Goal: Check status: Check status

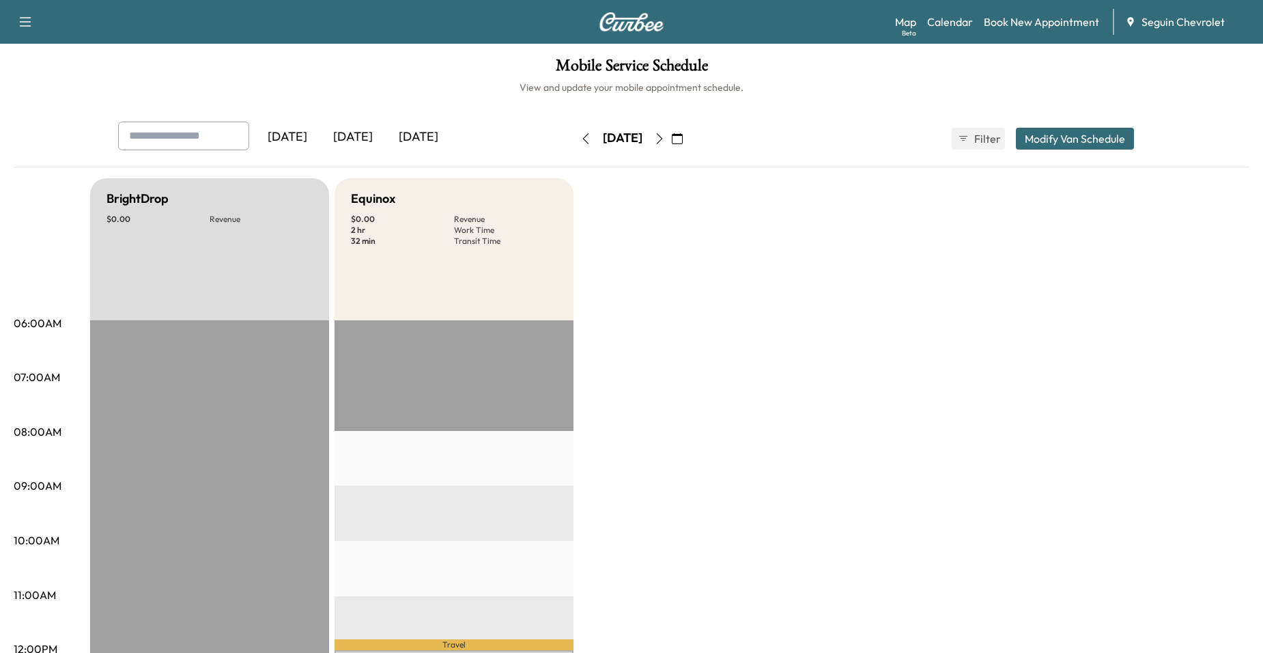
scroll to position [68, 0]
click at [580, 139] on icon "button" at bounding box center [585, 138] width 11 height 11
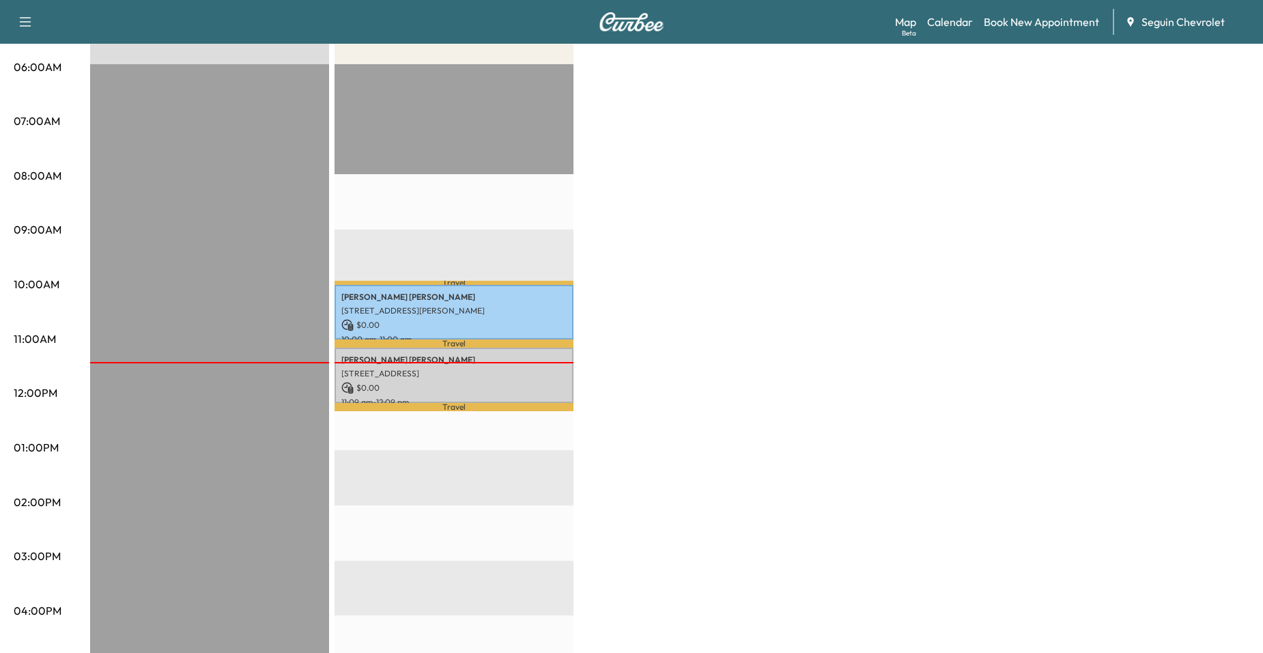
scroll to position [273, 0]
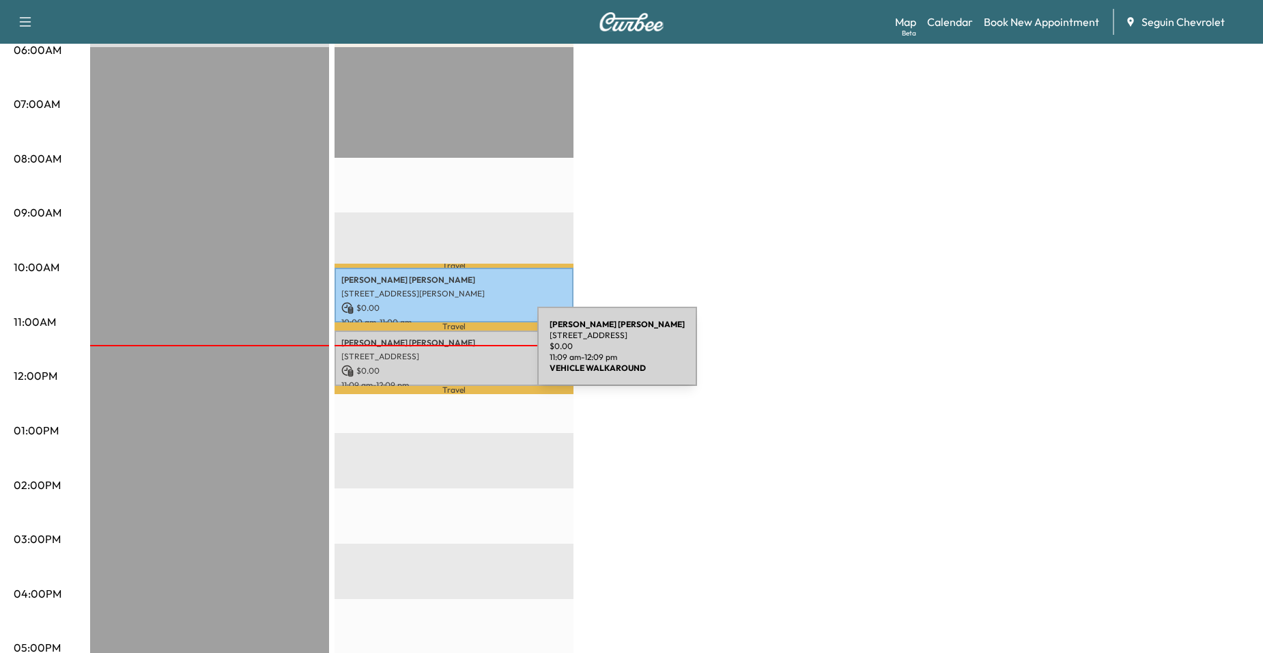
click at [435, 354] on p "3216 Ridge Rover, New Berlin, TX 78155, USA" at bounding box center [453, 356] width 225 height 11
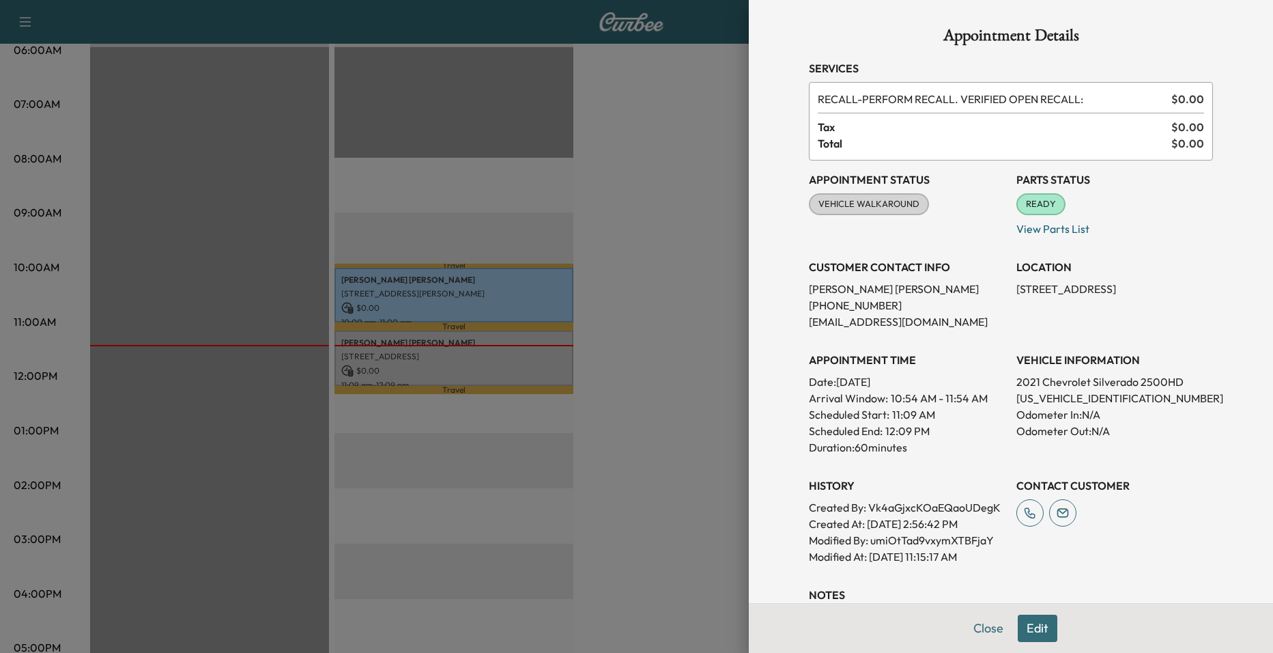
click at [857, 205] on span "VEHICLE WALKAROUND" at bounding box center [868, 204] width 117 height 14
drag, startPoint x: 857, startPoint y: 205, endPoint x: 902, endPoint y: 205, distance: 44.4
click at [901, 205] on span "VEHICLE WALKAROUND" at bounding box center [868, 204] width 117 height 14
click at [898, 214] on div "VEHICLE WALKAROUND" at bounding box center [869, 204] width 120 height 22
click at [674, 262] on div at bounding box center [636, 326] width 1273 height 653
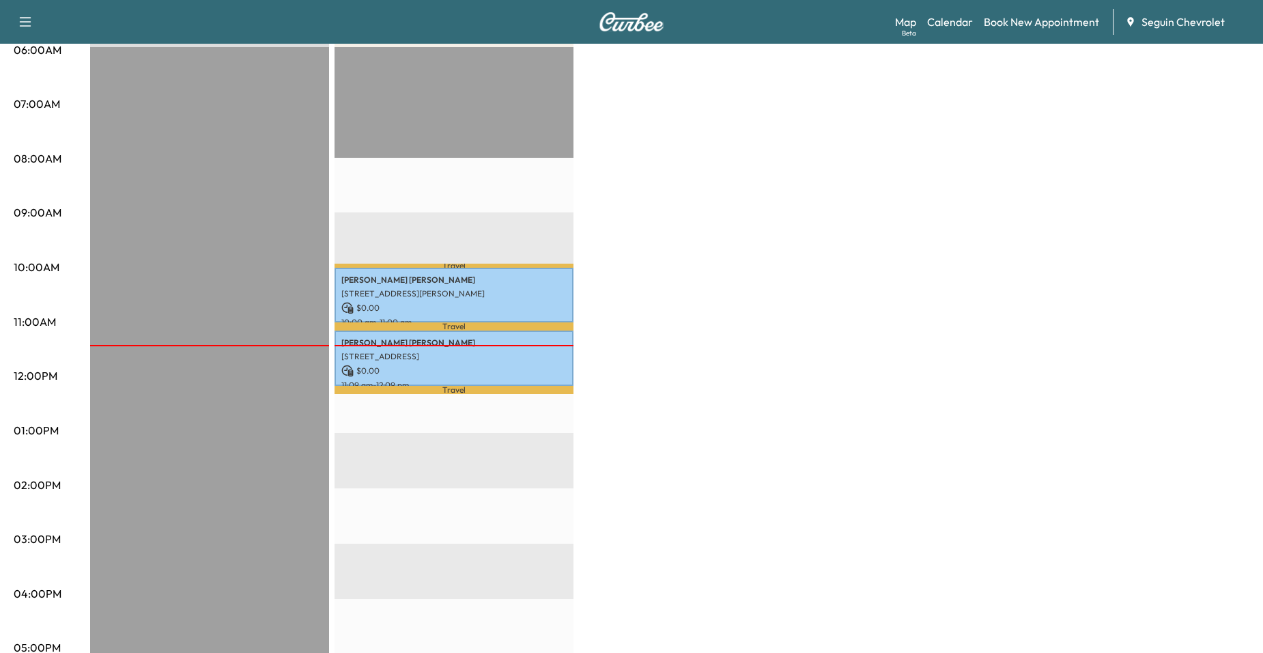
click at [251, 255] on div "EST Start" at bounding box center [209, 488] width 239 height 882
click at [467, 393] on div "Travel Gustavo Leon Martinez 217 E ROSEMARY DR, SEGUIN, TX 78155, US $ 0.00 10:…" at bounding box center [453, 488] width 239 height 882
click at [489, 365] on p "$ 0.00" at bounding box center [453, 371] width 225 height 12
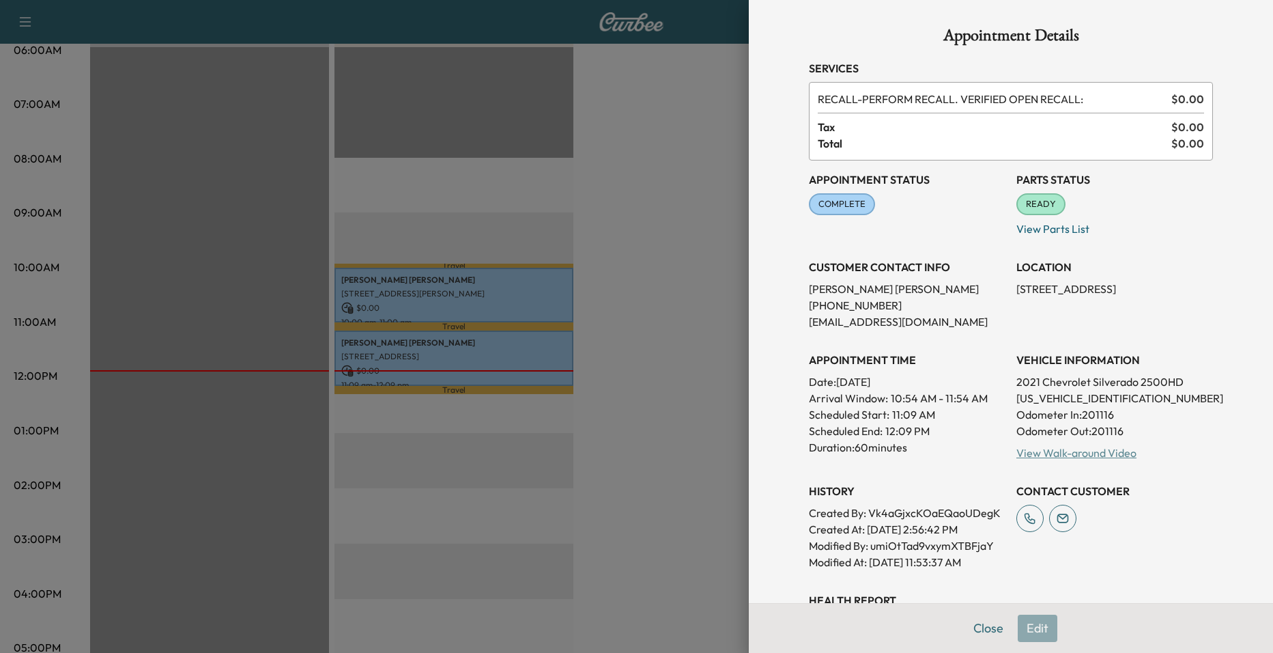
click at [1078, 453] on link "View Walk-around Video" at bounding box center [1076, 453] width 120 height 14
click at [629, 332] on div at bounding box center [636, 326] width 1273 height 653
